Goal: Task Accomplishment & Management: Use online tool/utility

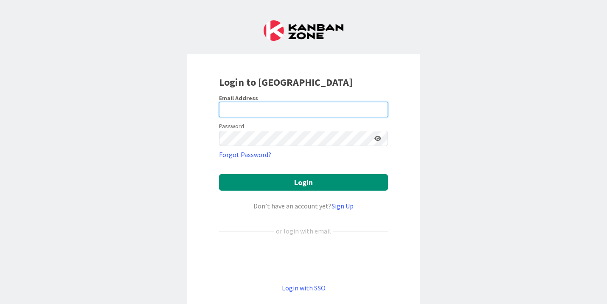
type input "[EMAIL_ADDRESS][DOMAIN_NAME]"
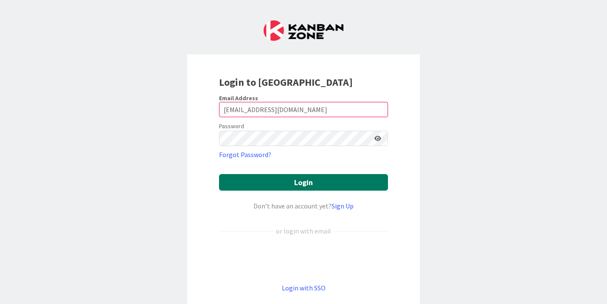
click at [286, 179] on button "Login" at bounding box center [303, 182] width 169 height 17
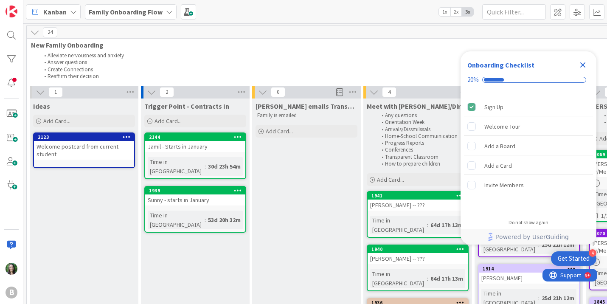
click at [141, 12] on b "Family Onboarding Flow" at bounding box center [126, 12] width 74 height 8
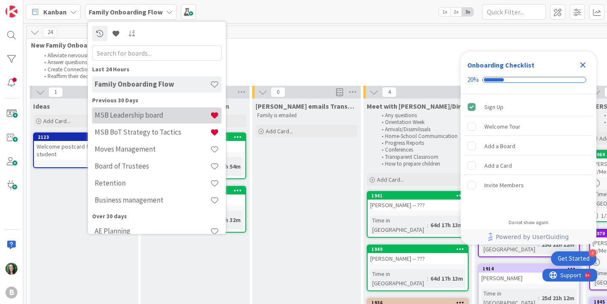
click at [156, 118] on h4 "MSB Leadership board" at bounding box center [152, 115] width 115 height 8
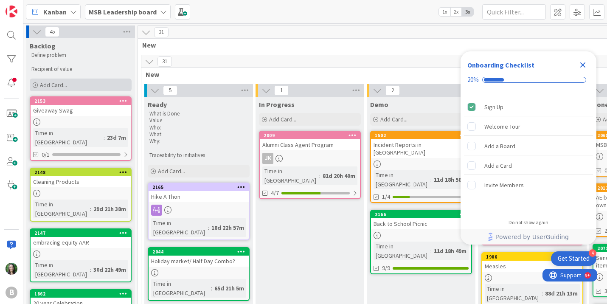
click at [98, 84] on div "Add Card..." at bounding box center [81, 84] width 102 height 13
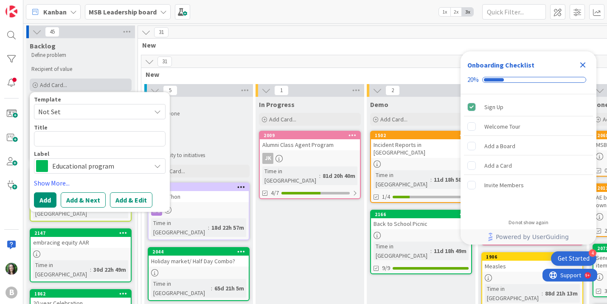
type textarea "x"
type textarea "M"
type textarea "x"
type textarea "Me"
type textarea "x"
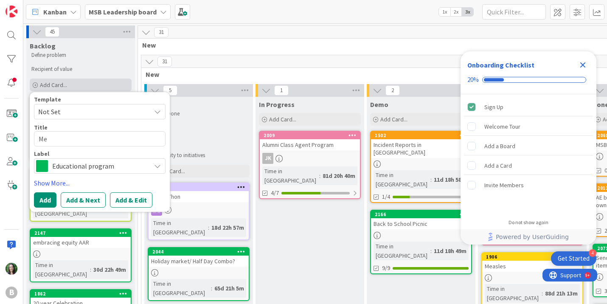
type textarea "Mee"
type textarea "x"
type textarea "Meet"
type textarea "x"
type textarea "Meeti"
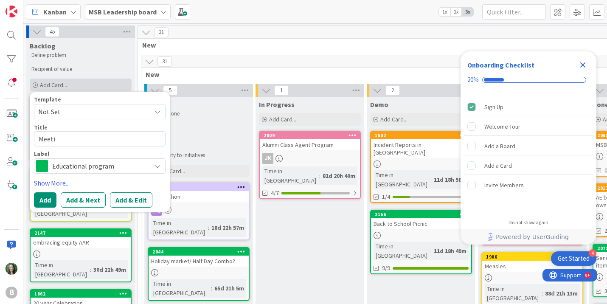
type textarea "x"
type textarea "Meetin"
type textarea "x"
type textarea "Meeting"
type textarea "x"
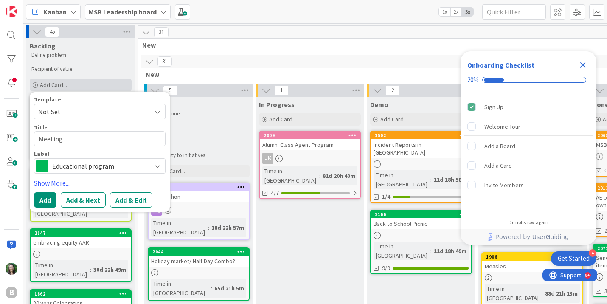
type textarea "Meeting"
type textarea "x"
type textarea "Meeting s"
type textarea "x"
type textarea "Meeting sc"
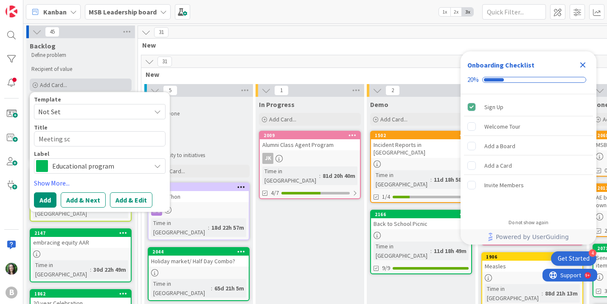
type textarea "x"
type textarea "Meeting sch"
type textarea "x"
type textarea "Meeting sche"
type textarea "x"
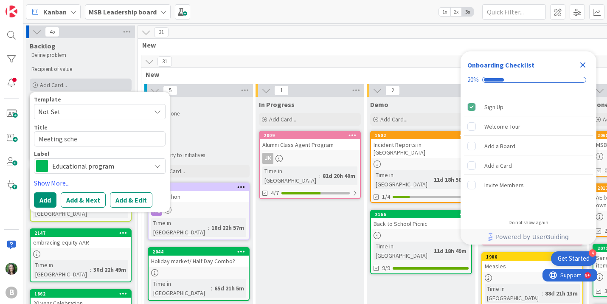
type textarea "Meeting sched"
type textarea "x"
type textarea "Meeting schedu"
type textarea "x"
type textarea "Meeting schedul"
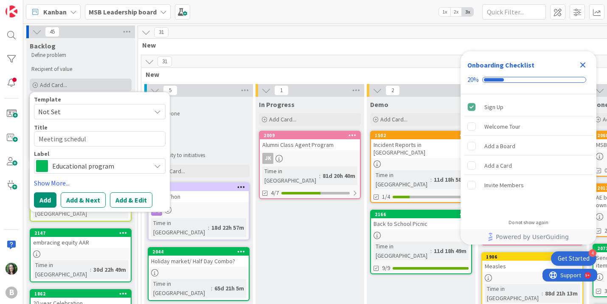
type textarea "x"
type textarea "Meeting schedule"
type textarea "x"
type textarea "Meeting schedule"
type textarea "x"
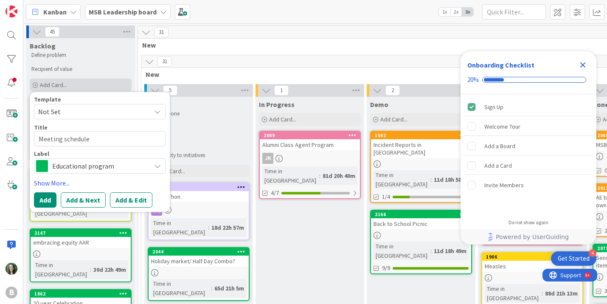
type textarea "Meeting schedule f"
type textarea "x"
type textarea "Meeting schedule fo"
type textarea "x"
type textarea "Meeting schedule for"
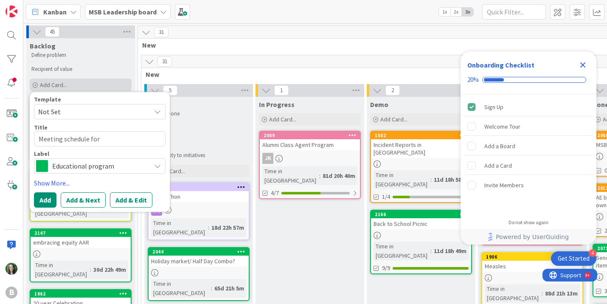
type textarea "x"
type textarea "Meeting schedule for"
type textarea "x"
type textarea "Meeting schedule for"
type textarea "x"
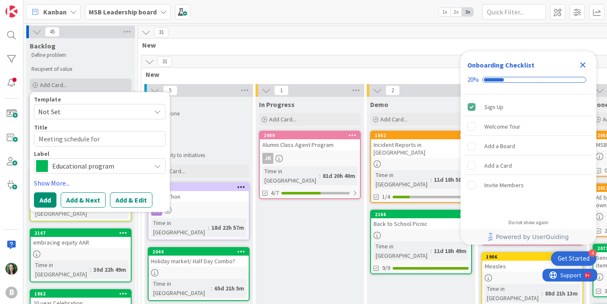
type textarea "Meeting schedule fo"
type textarea "x"
type textarea "Meeting schedule f"
type textarea "x"
type textarea "Meeting schedule"
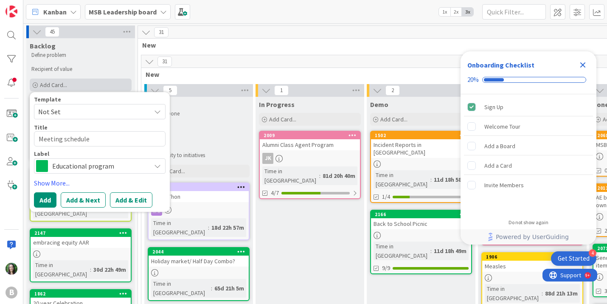
type textarea "x"
type textarea "Meeting schedule c"
type textarea "x"
type textarea "Meeting schedule co"
type textarea "x"
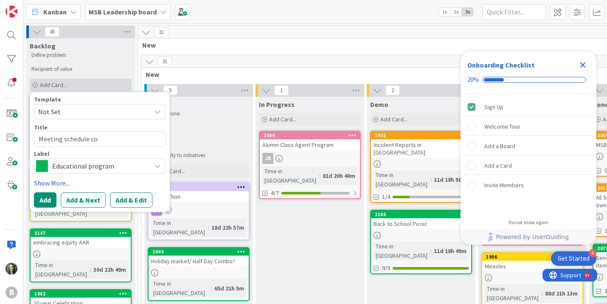
type textarea "Meeting schedule con"
type textarea "x"
type textarea "Meeting schedule conf"
type textarea "x"
type textarea "Meeting schedule confl"
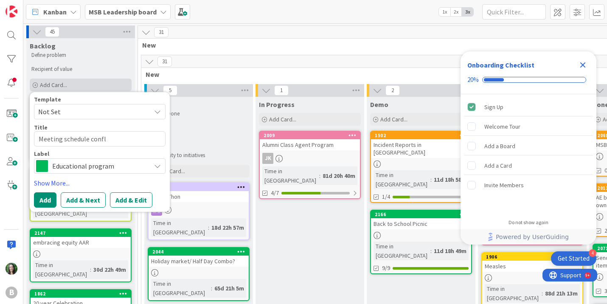
type textarea "x"
type textarea "Meeting schedule confli"
type textarea "x"
type textarea "Meeting schedule conflic"
type textarea "x"
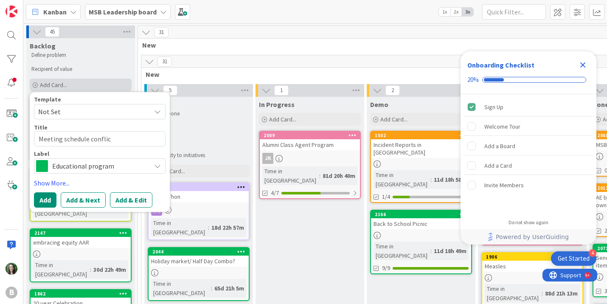
type textarea "Meeting schedule conflict"
type textarea "x"
type textarea "Meeting schedule conflict"
type textarea "x"
type textarea "Meeting schedule conflict A"
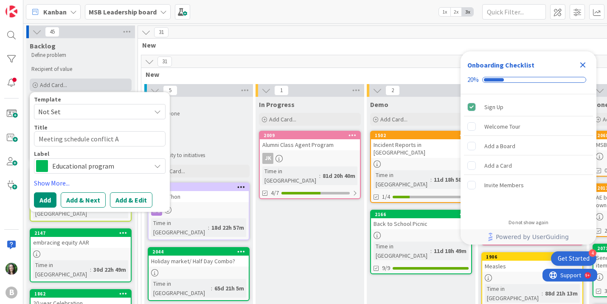
type textarea "x"
type textarea "Meeting schedule conflict A-"
type textarea "x"
type textarea "Meeting schedule conflict A-T"
type textarea "x"
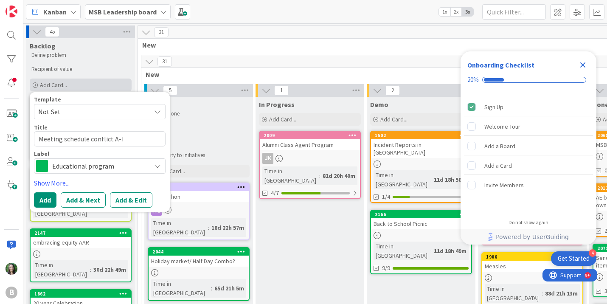
type textarea "Meeting schedule conflict A-Te"
type textarea "x"
type textarea "Meeting schedule conflict A-Tea"
type textarea "x"
type textarea "Meeting schedule conflict A-Team"
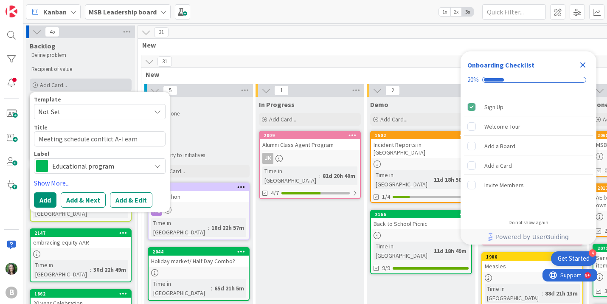
type textarea "x"
type textarea "Meeting schedule conflict A-Team"
type textarea "x"
type textarea "Meeting schedule conflict A-Team &"
type textarea "x"
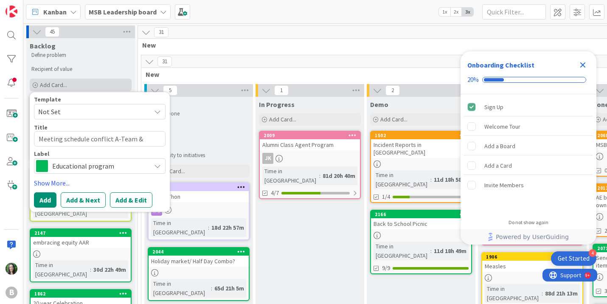
type textarea "Meeting schedule conflict A-Team &"
type textarea "x"
type textarea "Meeting schedule conflict A-Team & D"
type textarea "x"
type textarea "Meeting schedule conflict A-Team & De"
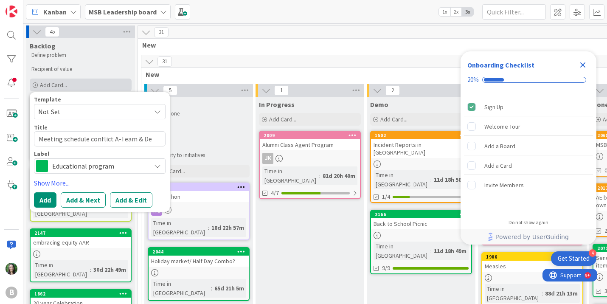
type textarea "x"
type textarea "Meeting schedule conflict A-Team & Dev"
type textarea "x"
type textarea "Meeting schedule conflict A-Team & Dev"
type textarea "x"
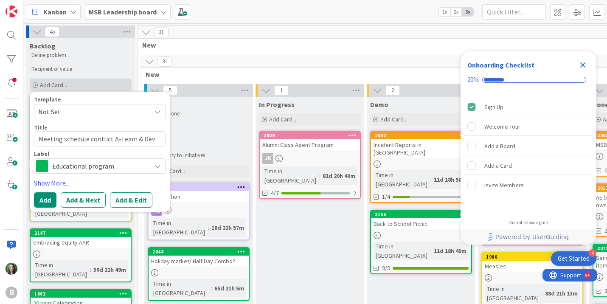
type textarea "Meeting schedule conflict A-Team & Dev C"
type textarea "x"
type textarea "Meeting schedule conflict A-Team & Dev Co"
type textarea "x"
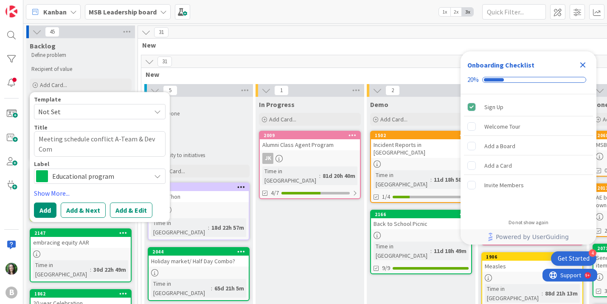
type textarea "Meeting schedule conflict A-Team & Dev Com"
click at [59, 179] on span "Educational program" at bounding box center [99, 176] width 94 height 12
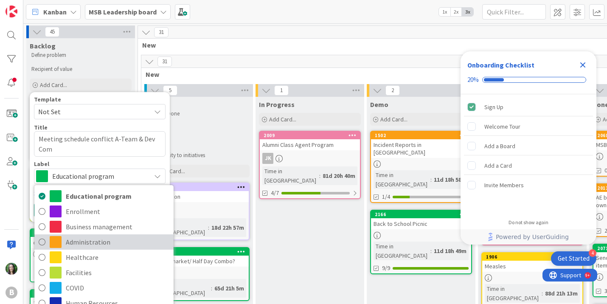
scroll to position [6, 0]
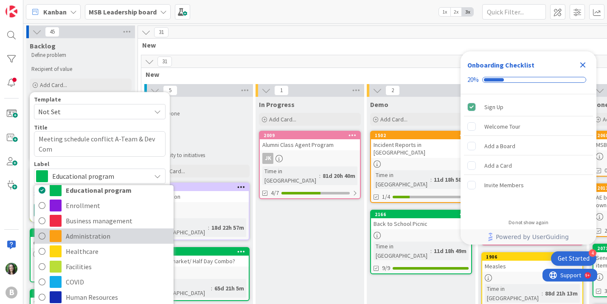
click at [94, 240] on span "Administration" at bounding box center [118, 235] width 104 height 13
type textarea "x"
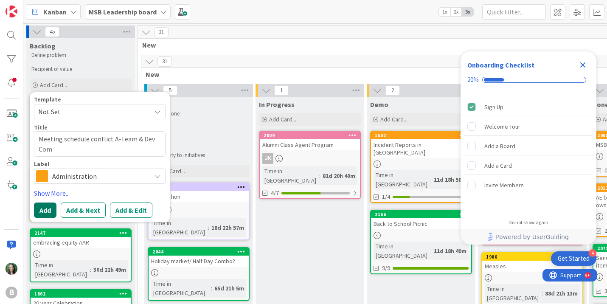
click at [46, 210] on button "Add" at bounding box center [45, 209] width 22 height 15
